Goal: Submit feedback/report problem: Submit feedback/report problem

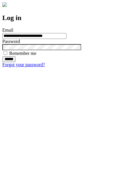
type input "**********"
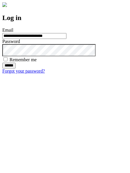
click at [16, 68] on input "******" at bounding box center [8, 66] width 13 height 6
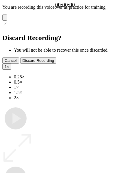
type input "**********"
